Goal: Find specific page/section: Find specific page/section

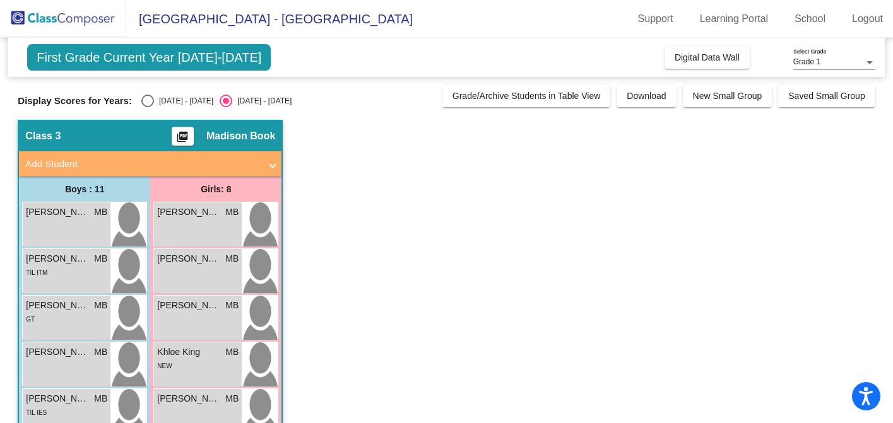
click at [144, 98] on div "Select an option" at bounding box center [147, 101] width 13 height 13
click at [147, 107] on input "[DATE] - [DATE]" at bounding box center [147, 107] width 1 height 1
radio input "true"
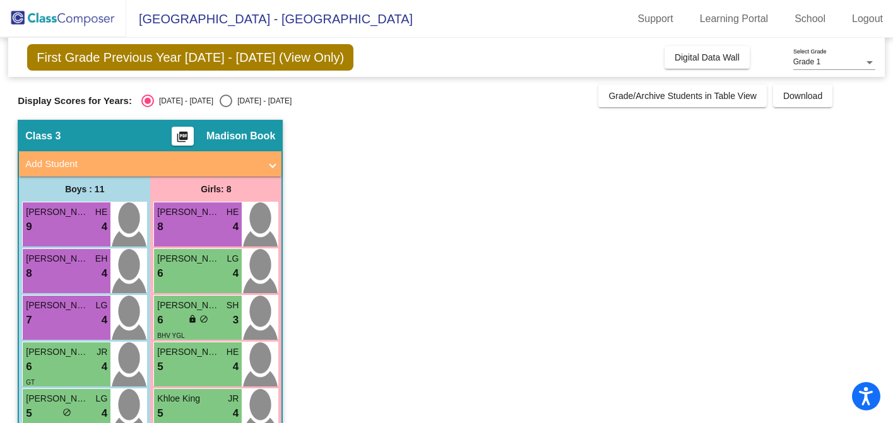
click at [211, 91] on div "Display Scores for Years: [DATE] - [DATE] [DATE] - [DATE] Grade/Archive Student…" at bounding box center [446, 96] width 857 height 23
click at [220, 102] on div "Select an option" at bounding box center [226, 101] width 13 height 13
click at [225, 107] on input "[DATE] - [DATE]" at bounding box center [225, 107] width 1 height 1
radio input "true"
radio input "false"
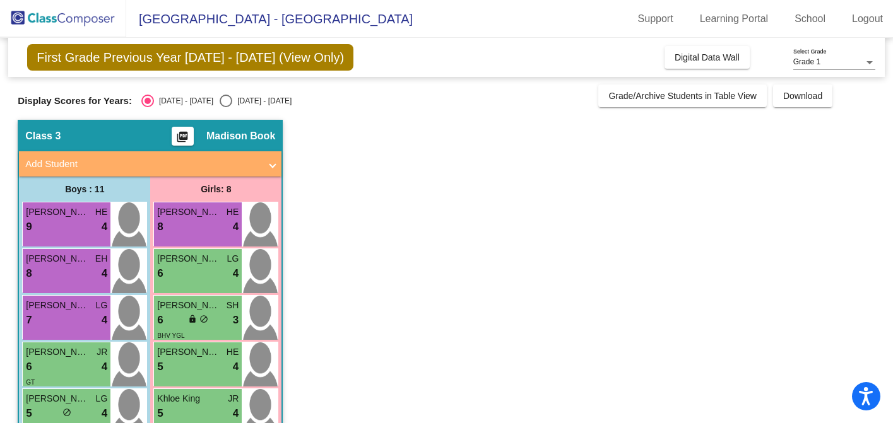
radio input "true"
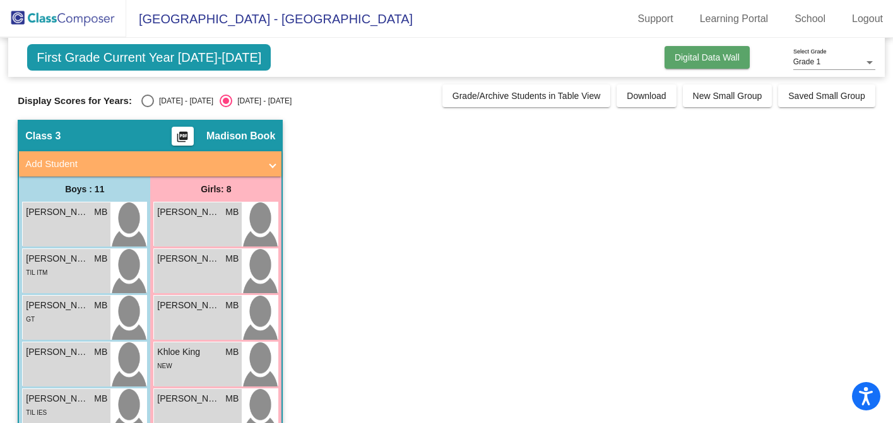
click at [703, 60] on span "Digital Data Wall" at bounding box center [706, 57] width 65 height 10
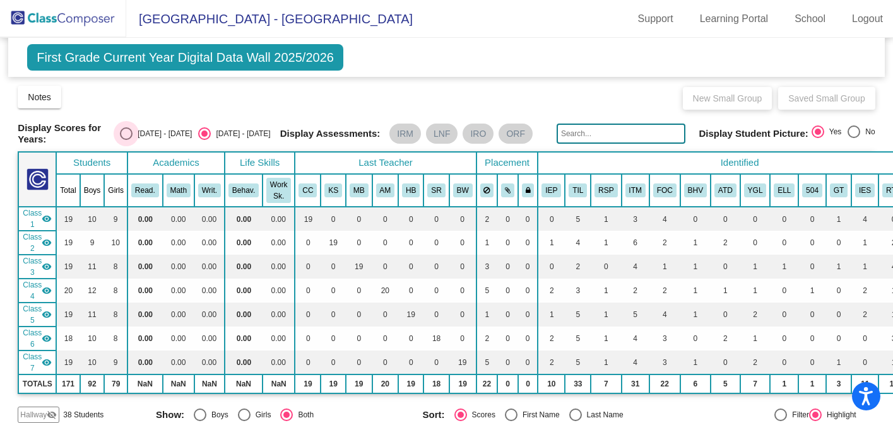
click at [132, 134] on div "Select an option" at bounding box center [126, 133] width 13 height 13
click at [126, 140] on input "[DATE] - [DATE]" at bounding box center [126, 140] width 1 height 1
radio input "true"
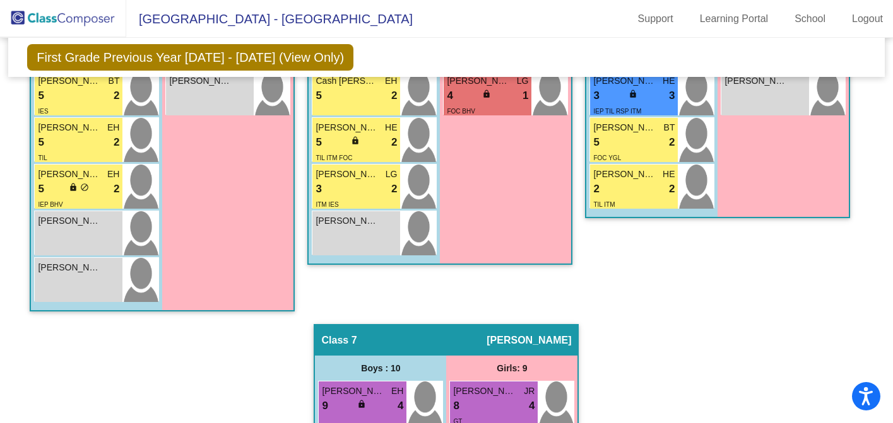
scroll to position [1308, 0]
